Goal: Task Accomplishment & Management: Manage account settings

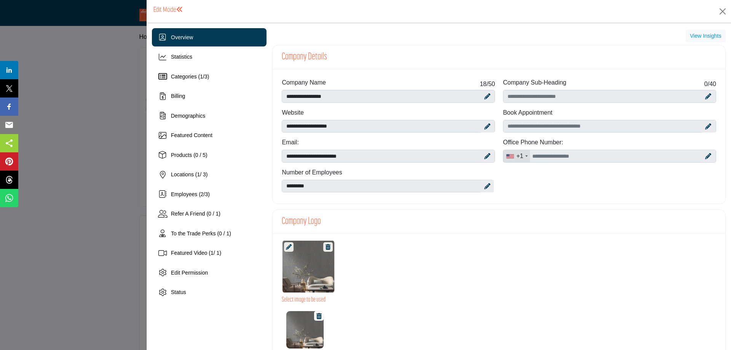
scroll to position [190, 0]
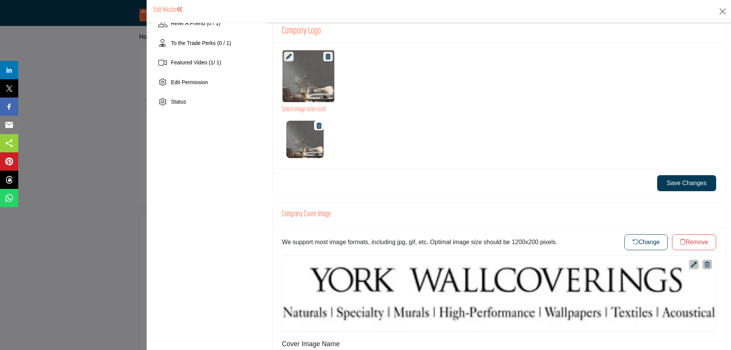
click at [632, 205] on button "Change" at bounding box center [646, 242] width 43 height 16
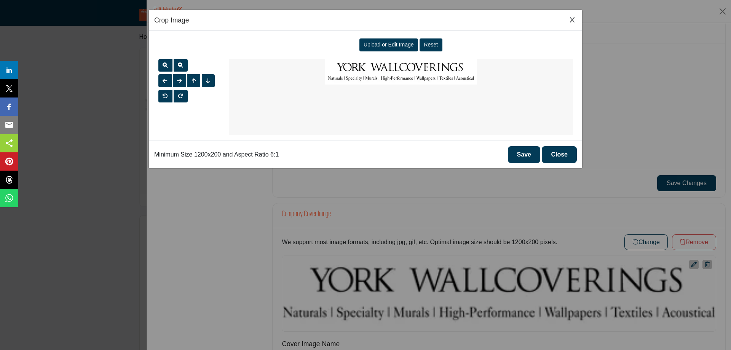
click at [573, 16] on button "Close Image Upload Modal" at bounding box center [572, 20] width 9 height 10
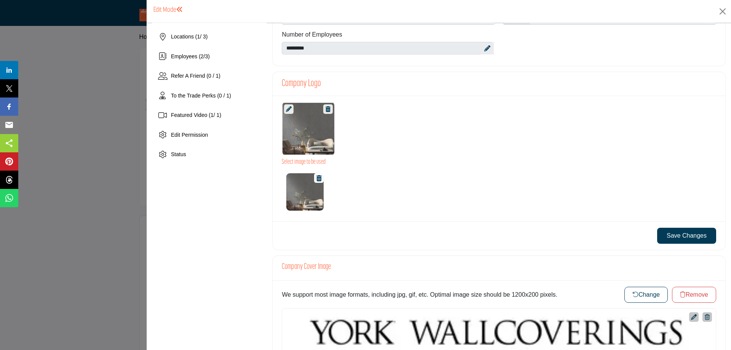
scroll to position [0, 0]
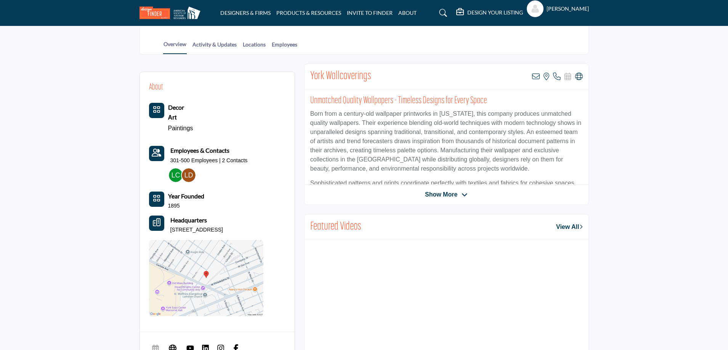
scroll to position [1, 0]
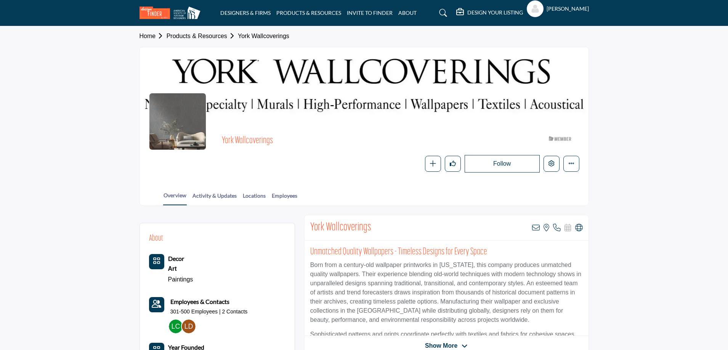
click at [0, 0] on div at bounding box center [0, 0] width 0 height 0
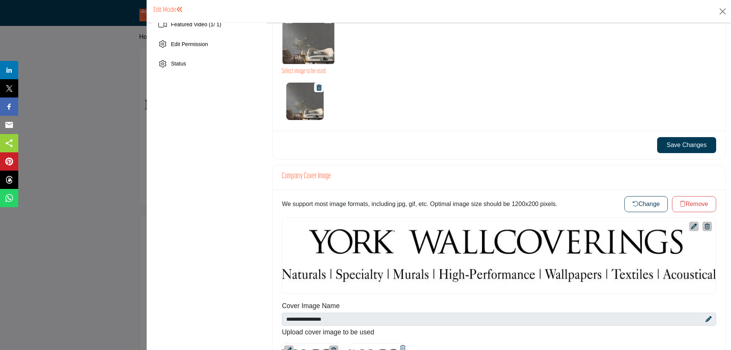
scroll to position [381, 0]
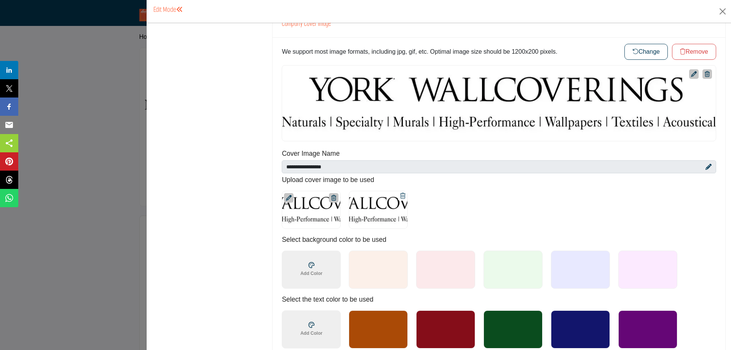
click at [637, 53] on button "Change" at bounding box center [646, 52] width 43 height 16
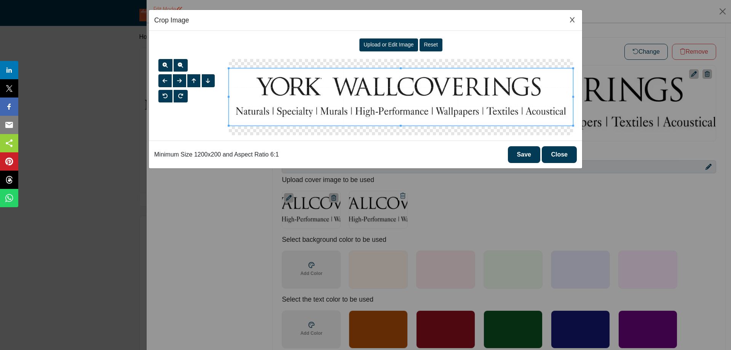
click at [574, 19] on icon "Close Image Upload Modal" at bounding box center [572, 20] width 5 height 6
